Goal: Information Seeking & Learning: Learn about a topic

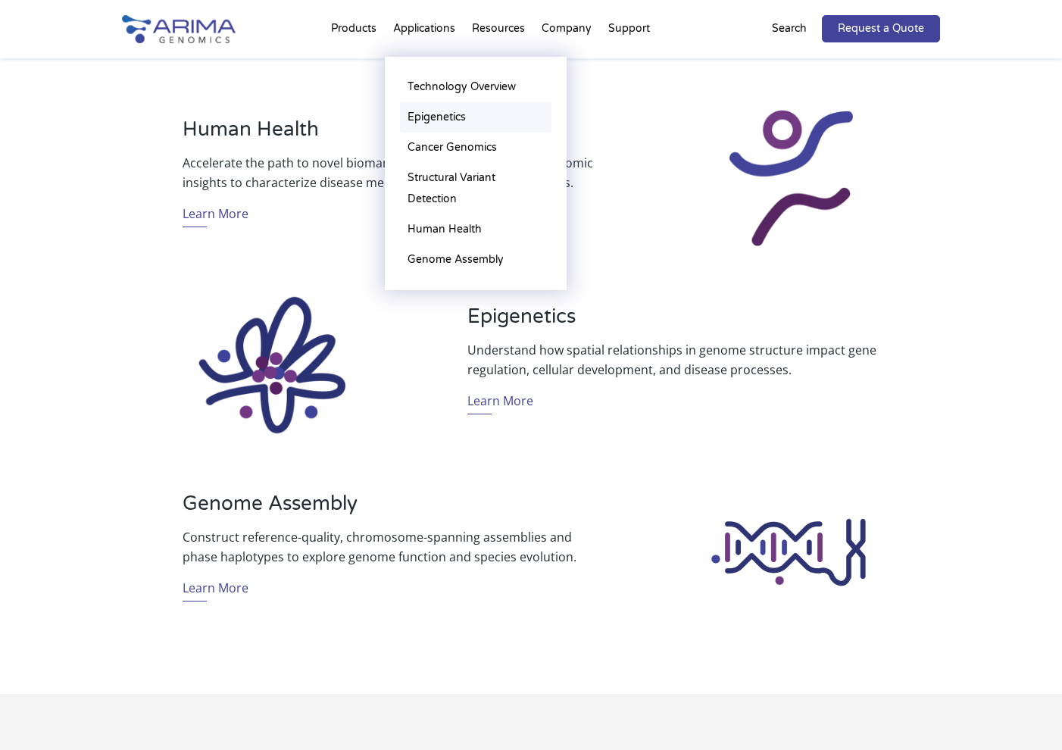
click at [427, 114] on link "Epigenetics" at bounding box center [476, 117] width 152 height 30
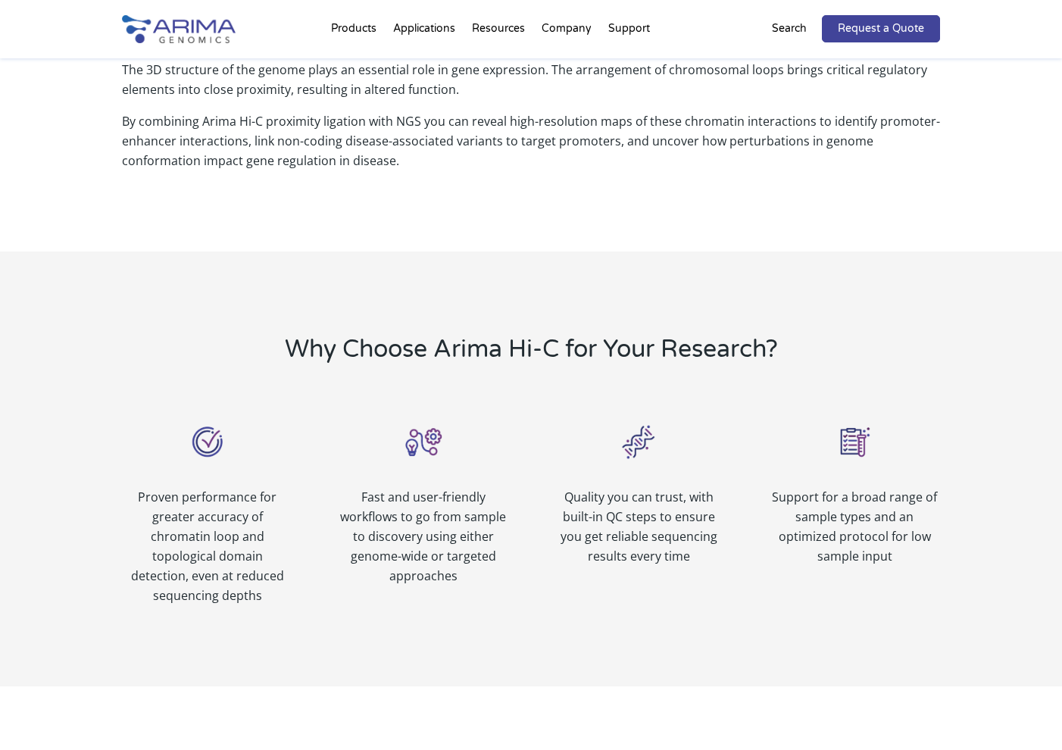
scroll to position [558, 0]
click at [194, 514] on p "Proven performance for greater accuracy of chromatin loop and topological domai…" at bounding box center [207, 545] width 170 height 118
click at [420, 524] on p "Fast and user-friendly workflows to go from sample to discovery using either ge…" at bounding box center [423, 535] width 170 height 98
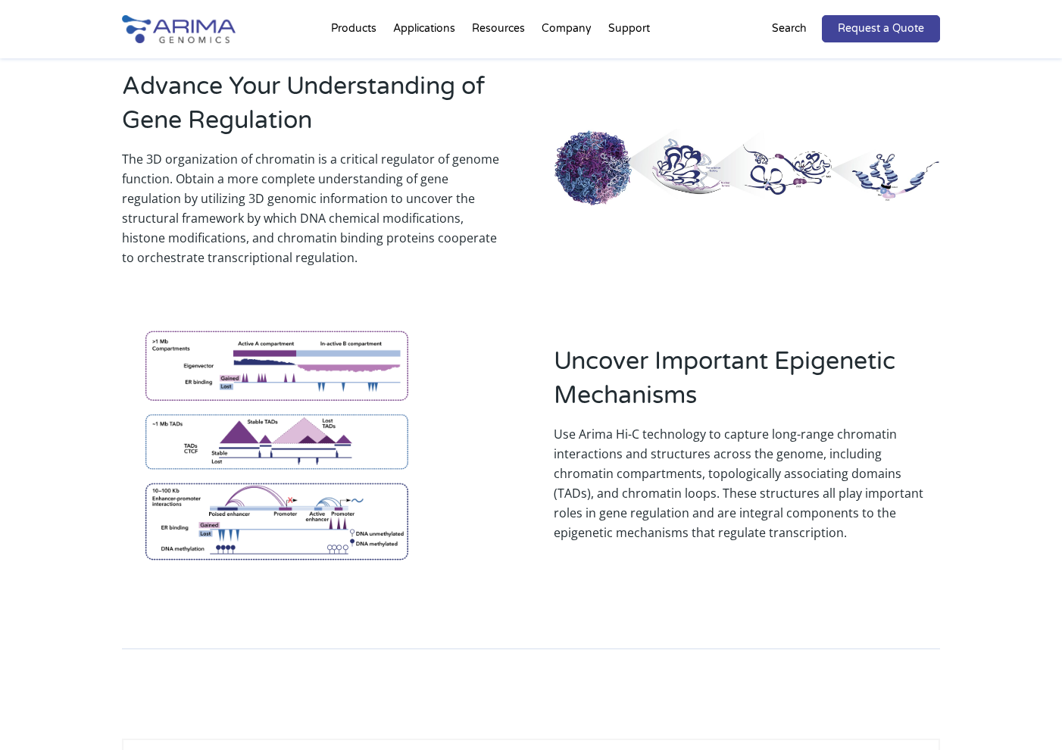
scroll to position [1256, 0]
click at [324, 345] on img at bounding box center [276, 443] width 309 height 271
click at [301, 423] on img at bounding box center [276, 443] width 309 height 271
click at [267, 474] on img at bounding box center [276, 443] width 309 height 271
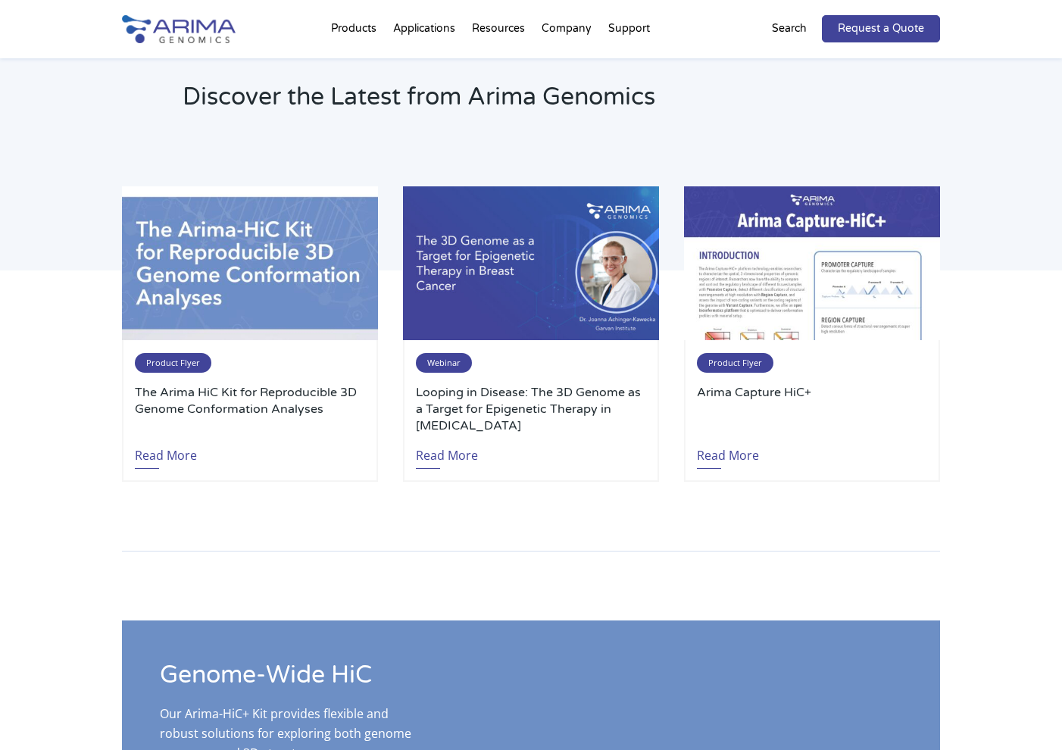
scroll to position [2281, 0]
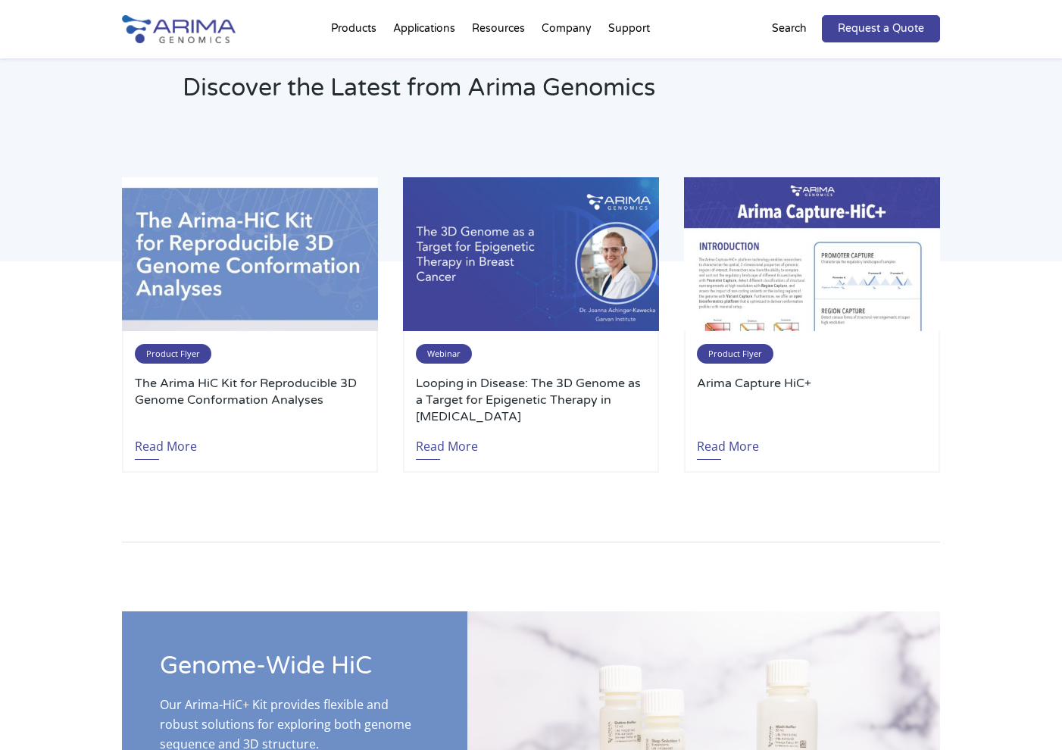
click at [55, 479] on div "Discover the Latest from Arima Genomics Product Flyer The Arima HiC Kit for Rep…" at bounding box center [531, 261] width 1062 height 543
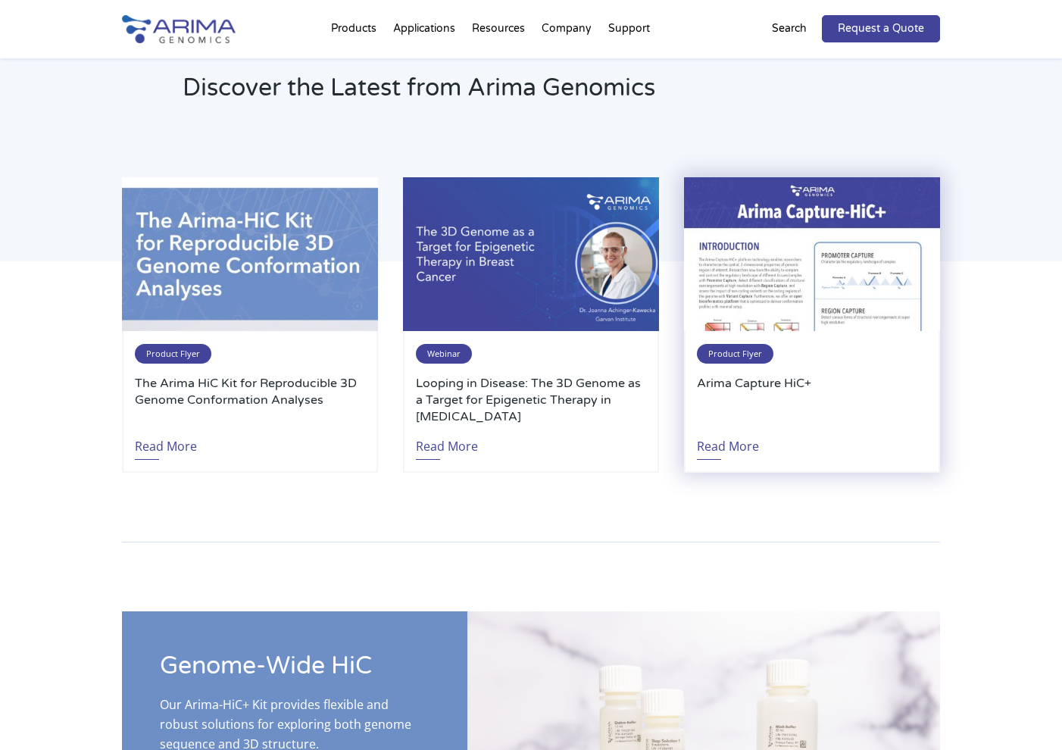
click at [742, 375] on h3 "Arima Capture HiC+" at bounding box center [812, 400] width 230 height 50
